Goal: Task Accomplishment & Management: Manage account settings

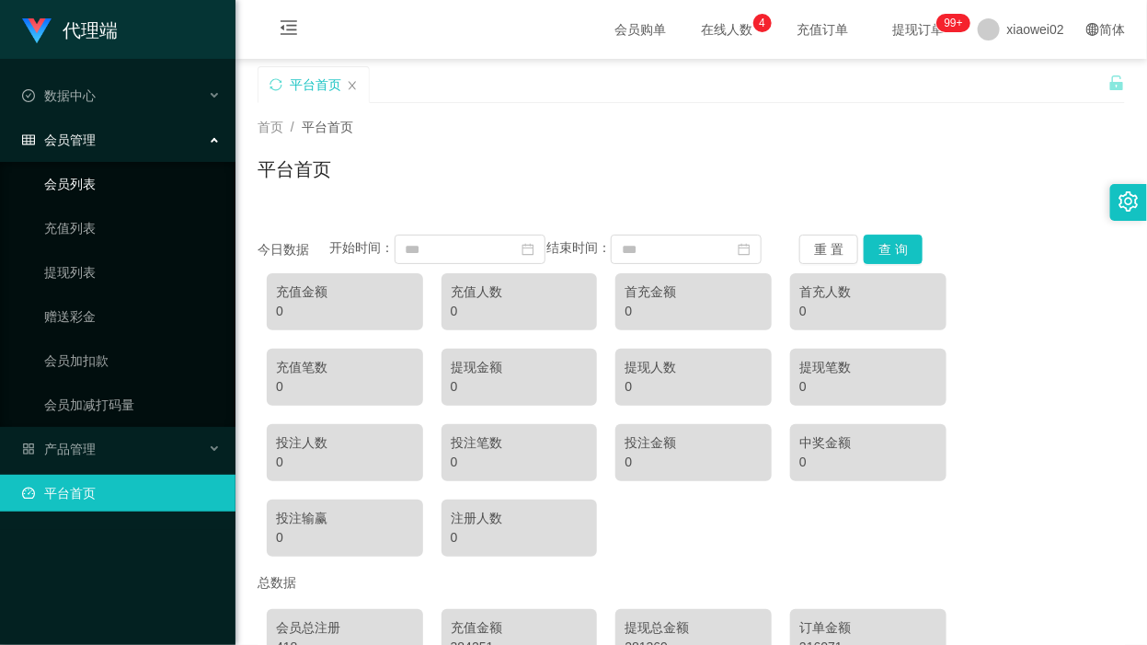
click at [107, 186] on link "会员列表" at bounding box center [132, 184] width 177 height 37
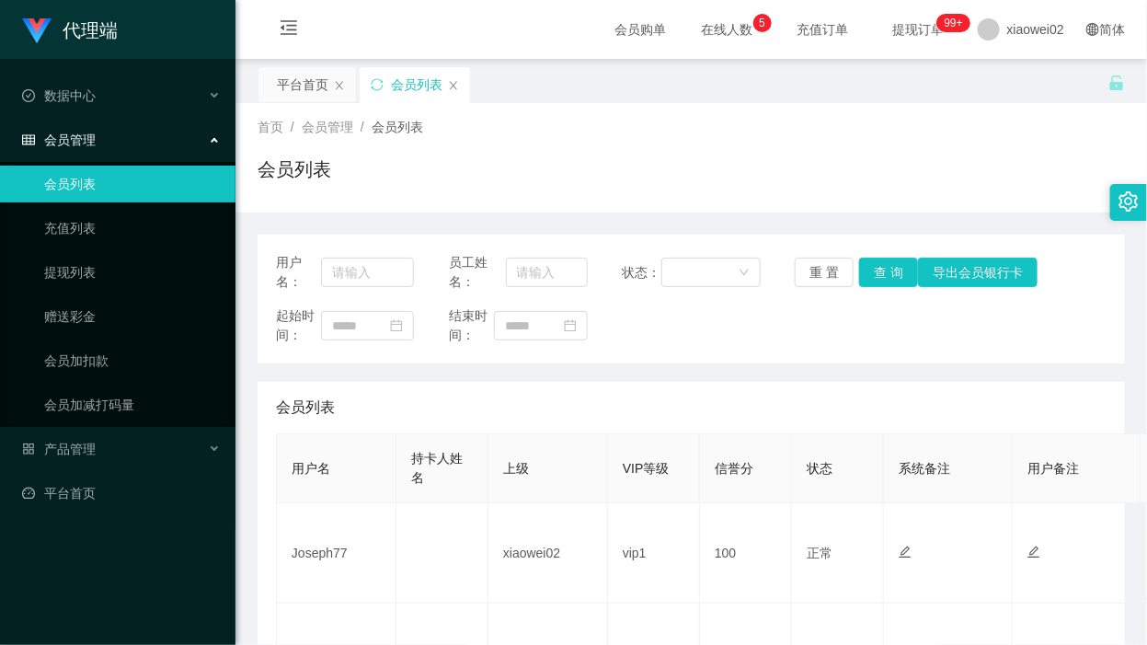
click at [796, 133] on div "首页 / 会员管理 / 会员列表 /" at bounding box center [692, 127] width 868 height 19
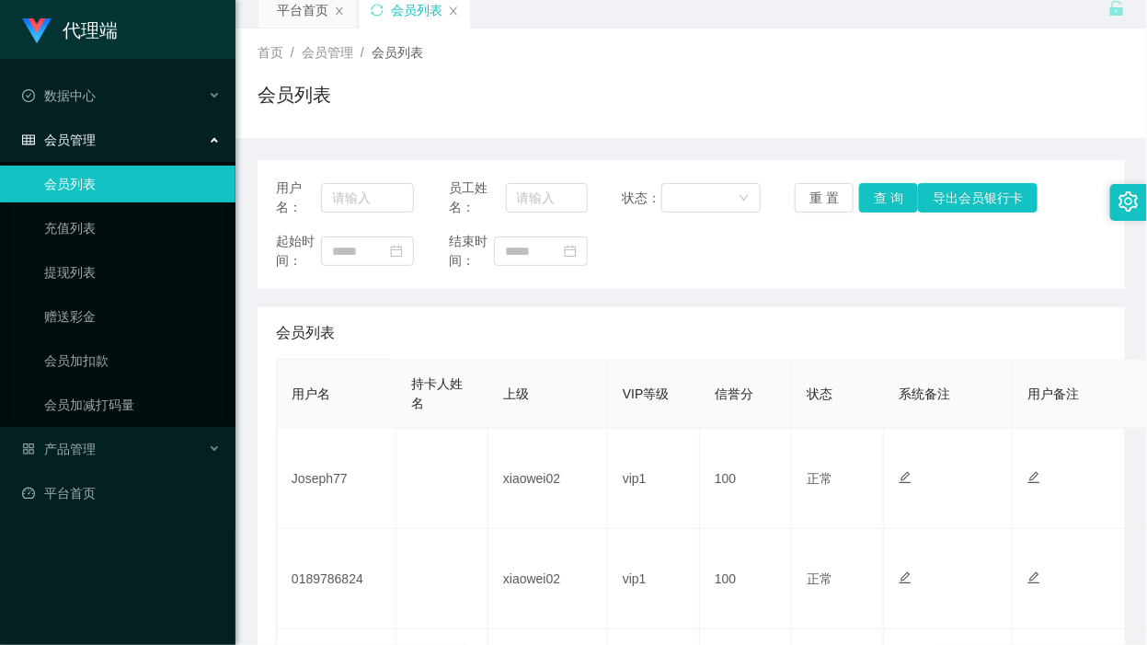
scroll to position [115, 0]
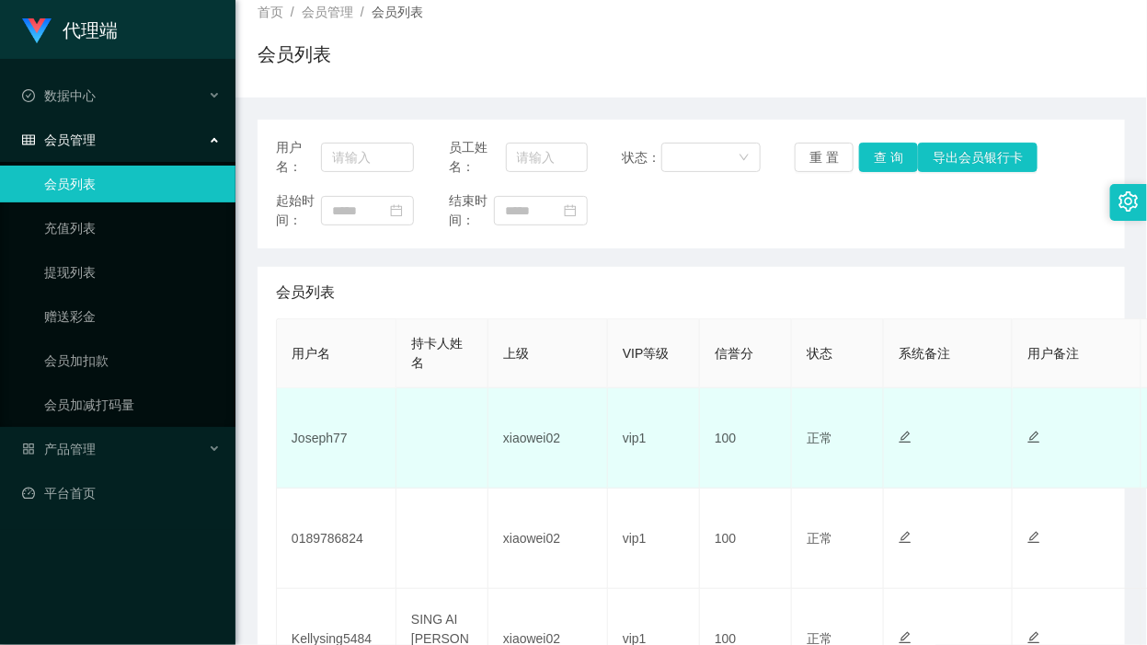
click at [334, 448] on td "Joseph77" at bounding box center [337, 438] width 120 height 100
click at [329, 433] on td "Joseph77" at bounding box center [337, 438] width 120 height 100
click at [328, 433] on td "Joseph77" at bounding box center [337, 438] width 120 height 100
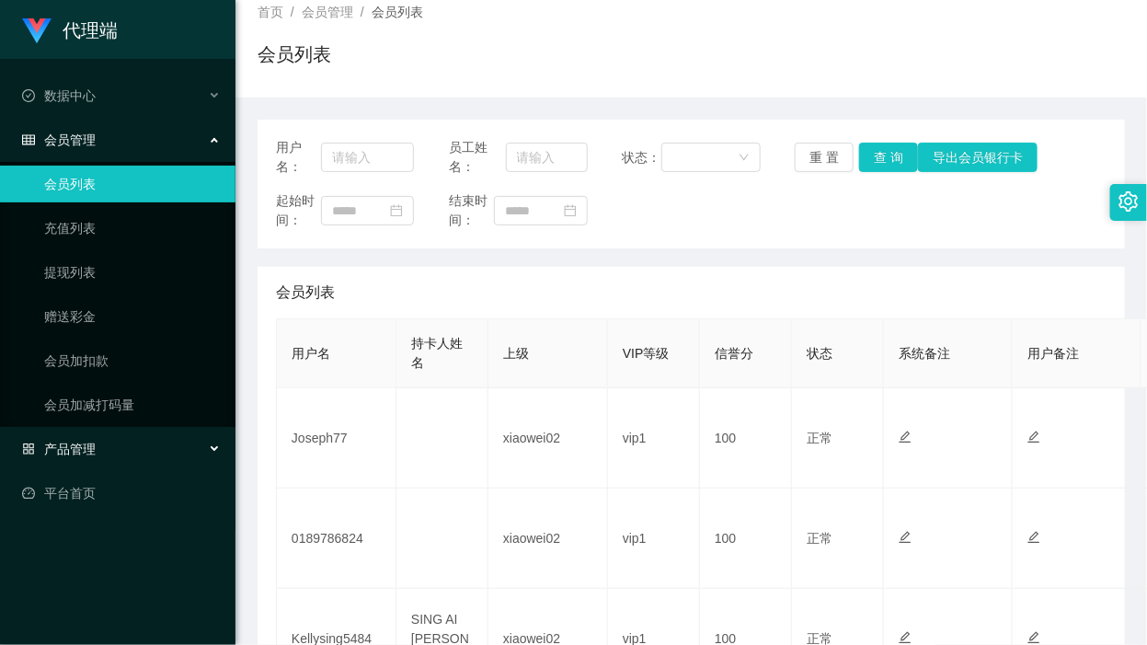
click at [70, 437] on div "产品管理" at bounding box center [118, 449] width 236 height 37
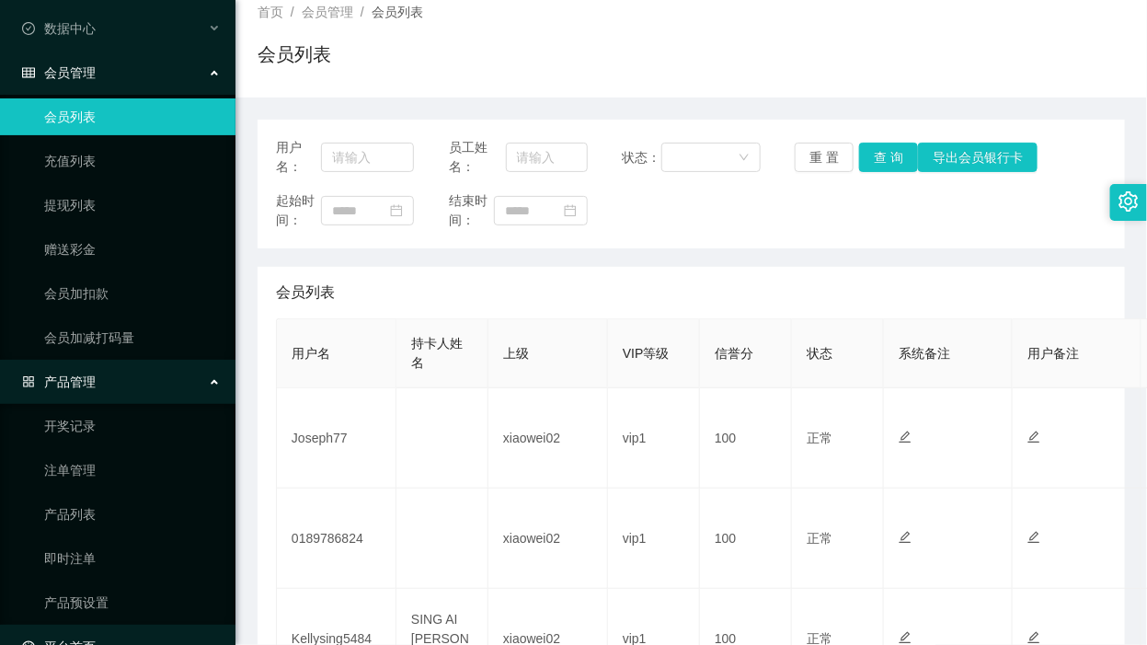
scroll to position [106, 0]
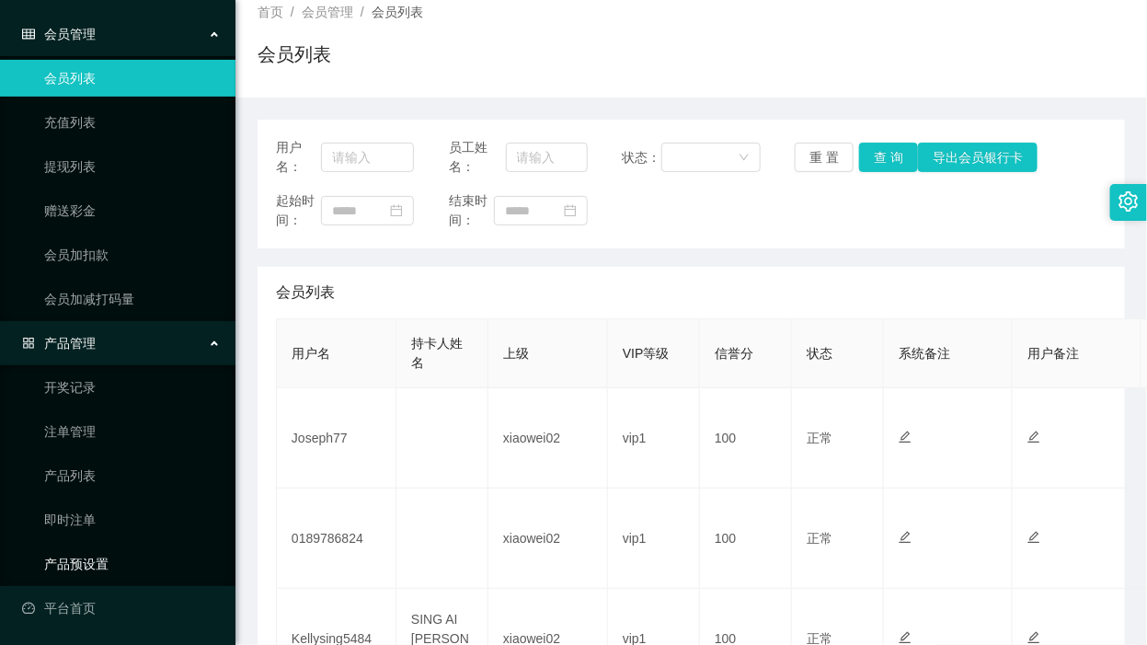
click at [107, 576] on link "产品预设置" at bounding box center [132, 564] width 177 height 37
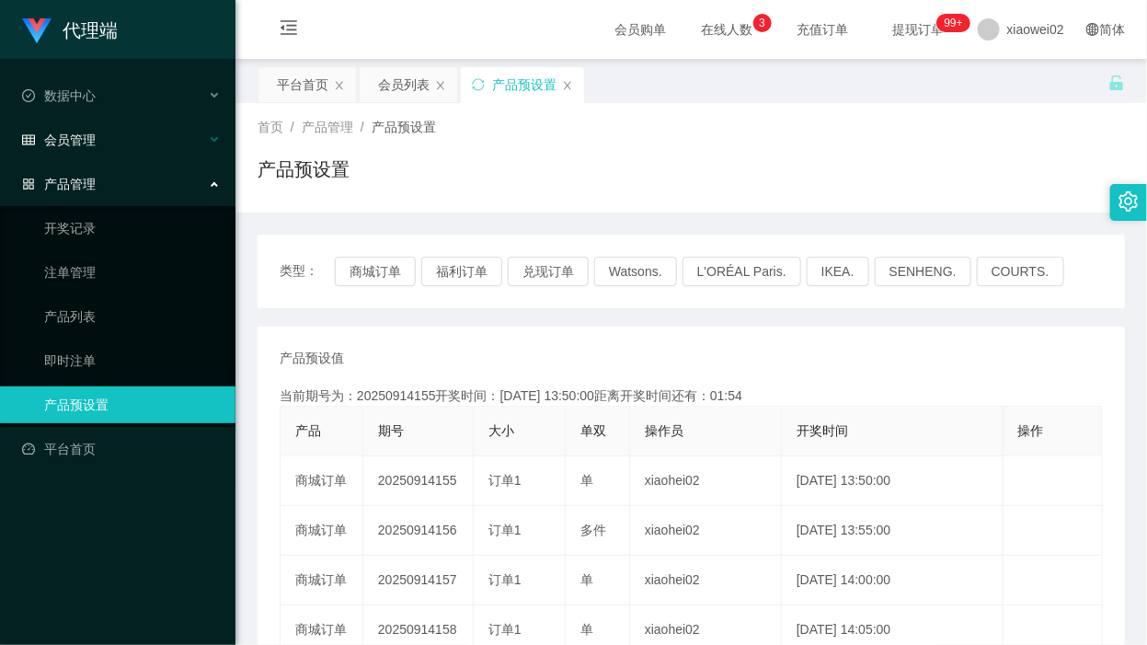
click at [116, 143] on div "会员管理" at bounding box center [118, 139] width 236 height 37
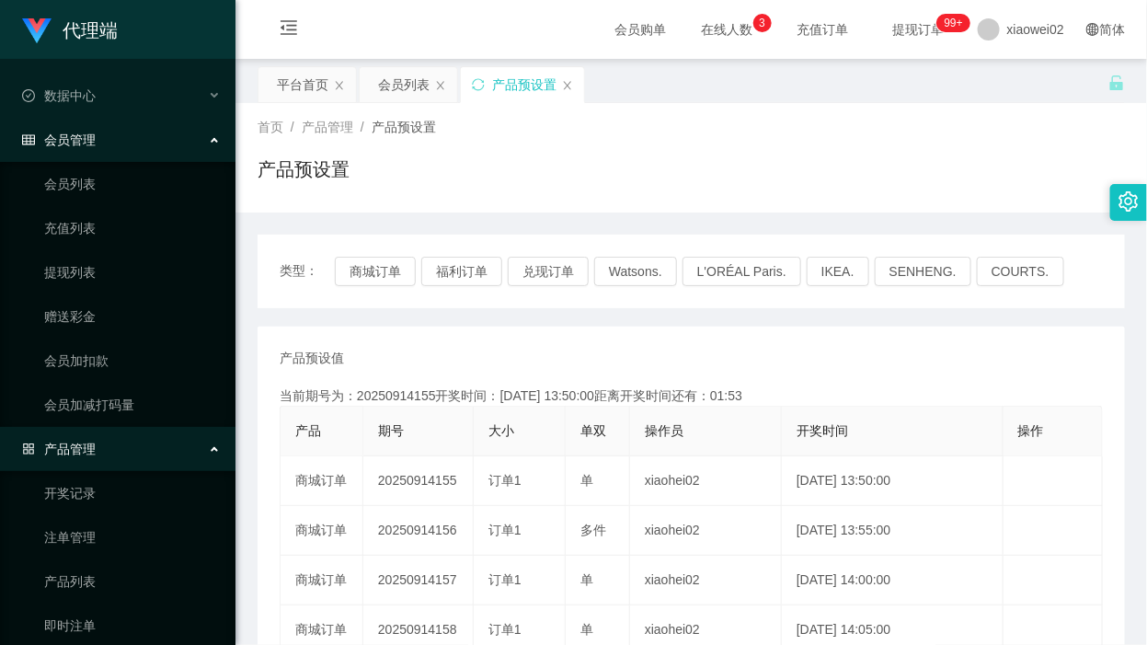
click at [113, 293] on ul "会员列表 充值列表 提现列表 赠送彩金 会员加扣款 会员加减打码量" at bounding box center [118, 294] width 236 height 265
click at [117, 311] on link "赠送彩金" at bounding box center [132, 316] width 177 height 37
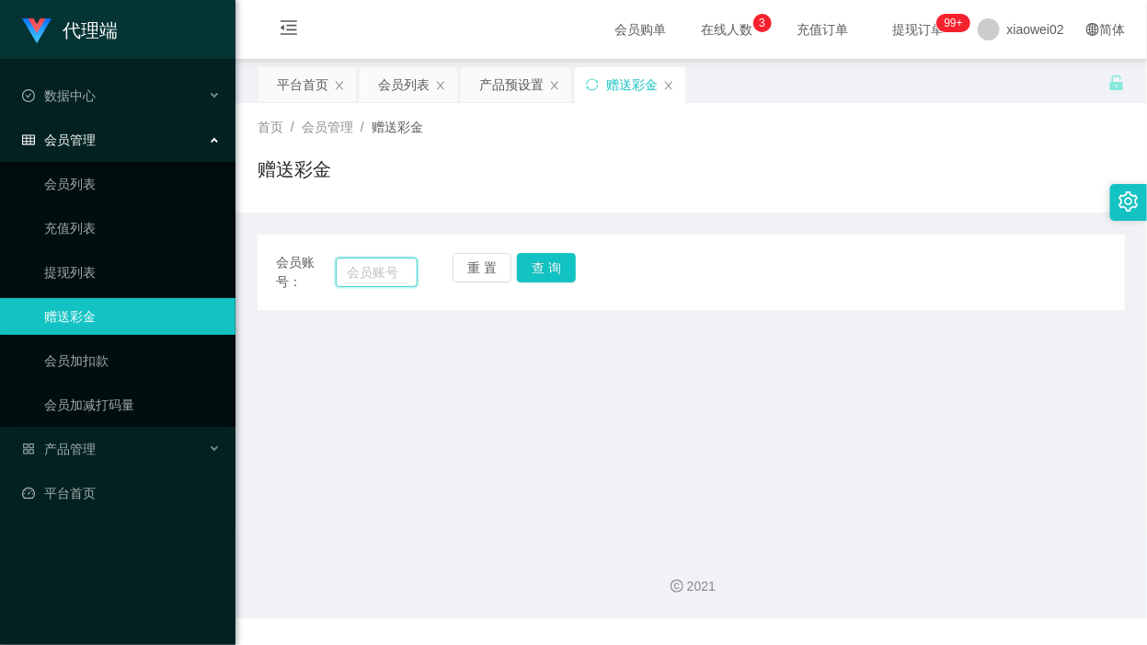
click at [373, 278] on input "text" at bounding box center [377, 272] width 82 height 29
paste input "333888"
type input "333888"
click at [531, 265] on button "查 询" at bounding box center [546, 267] width 59 height 29
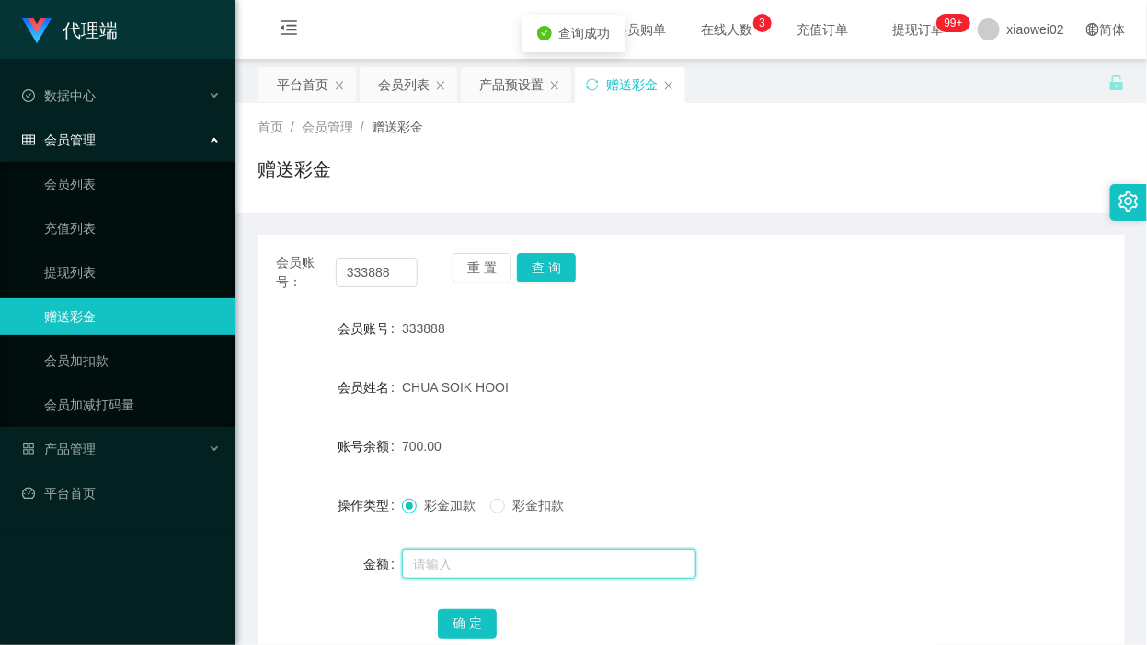
click at [472, 562] on input "text" at bounding box center [549, 563] width 294 height 29
type input "500"
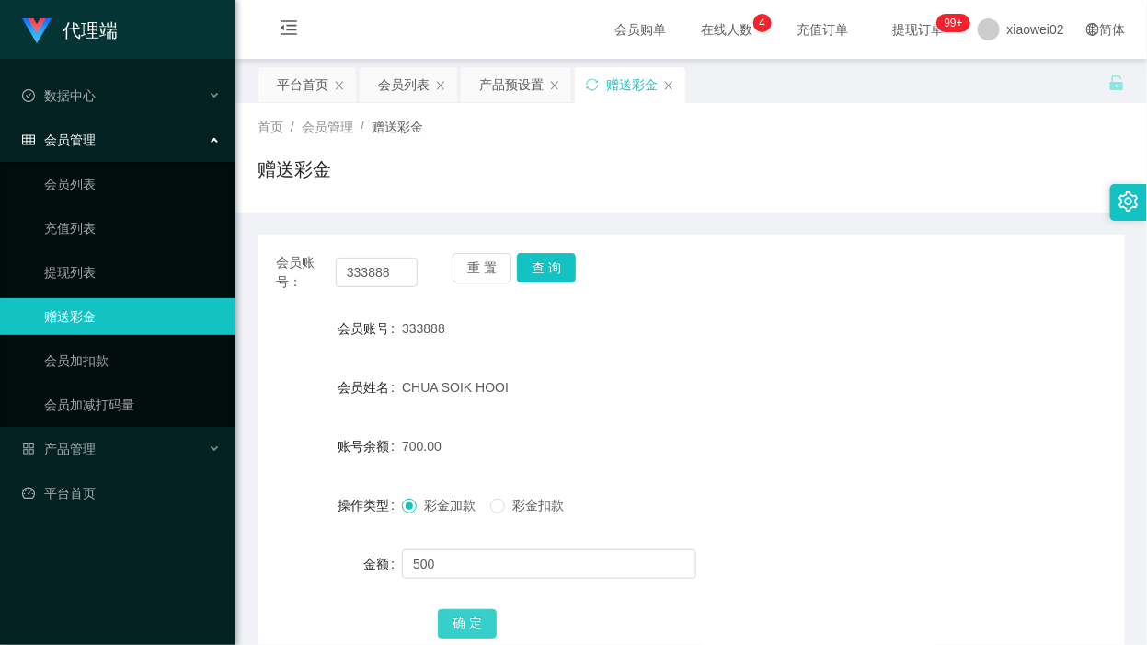
click at [462, 626] on button "确 定" at bounding box center [467, 623] width 59 height 29
click at [127, 273] on link "提现列表" at bounding box center [132, 272] width 177 height 37
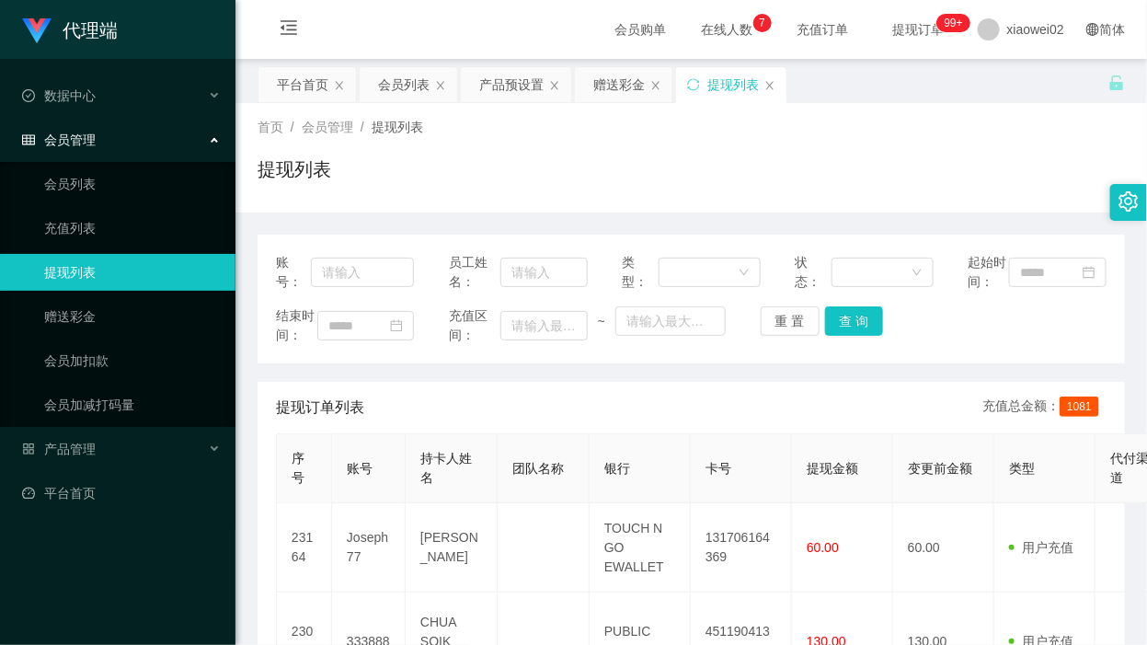
scroll to position [115, 0]
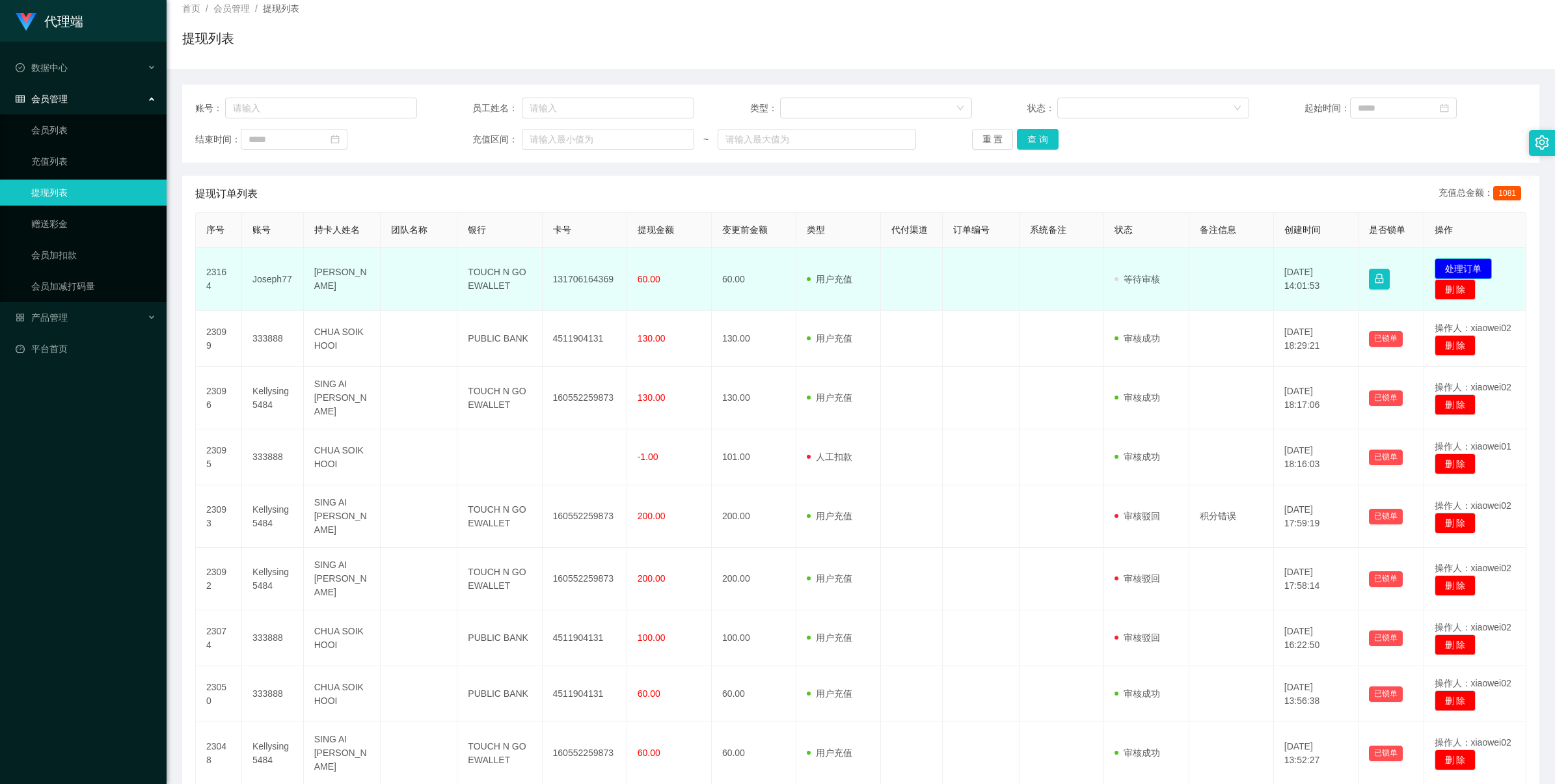
click at [810, 262] on button "处理订单" at bounding box center [1463, 268] width 57 height 21
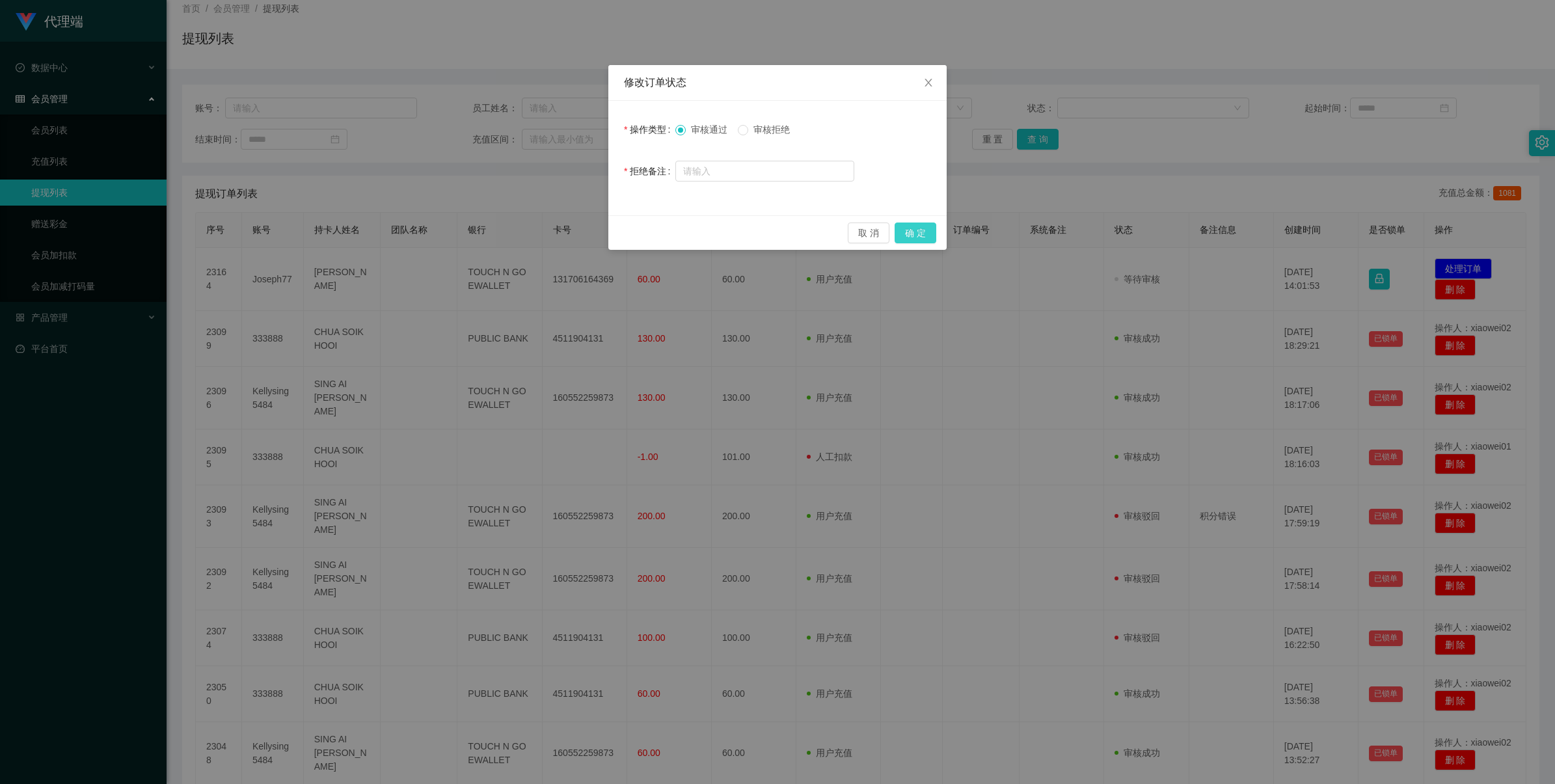
click at [810, 231] on button "确 定" at bounding box center [915, 233] width 42 height 21
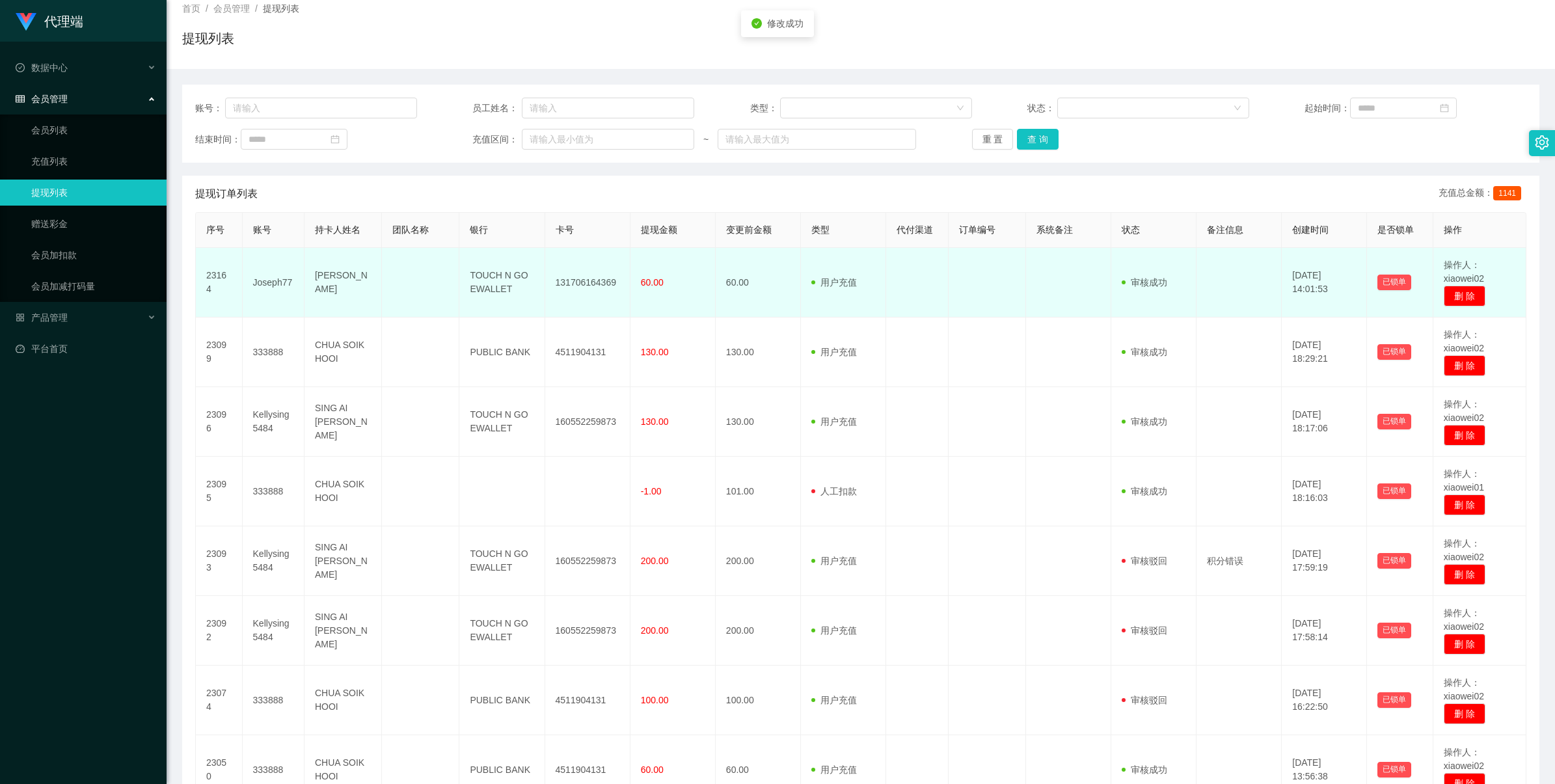
click at [565, 279] on td "131706164369" at bounding box center [588, 283] width 86 height 69
copy td "131706164369"
